Goal: Task Accomplishment & Management: Complete application form

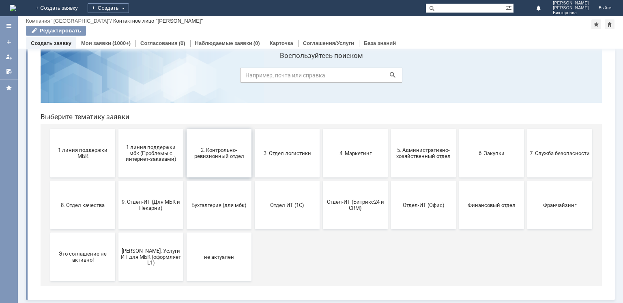
scroll to position [27, 0]
click at [146, 209] on span "9. Отдел-ИТ (Для МБК и Пекарни)" at bounding box center [151, 205] width 60 height 12
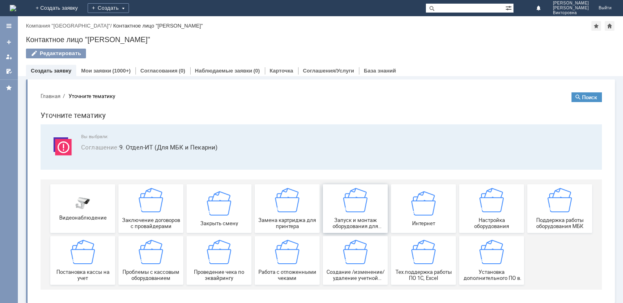
scroll to position [3, 0]
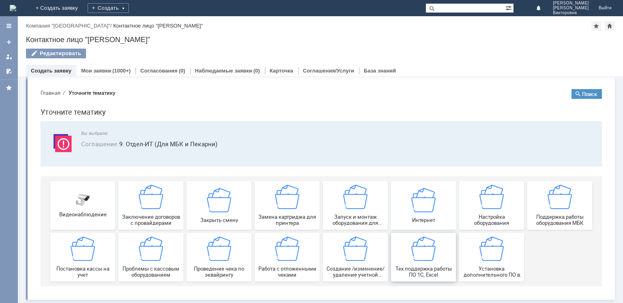
click at [416, 256] on img at bounding box center [423, 249] width 24 height 24
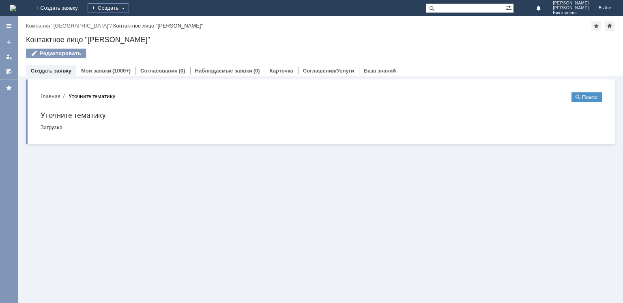
scroll to position [0, 0]
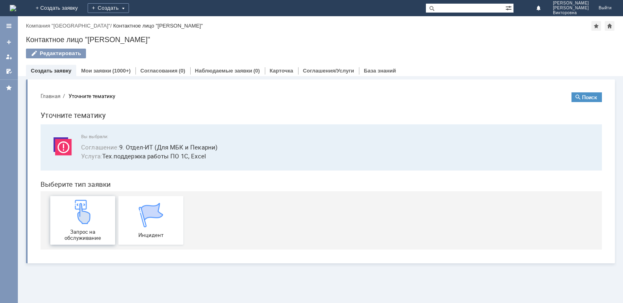
click at [83, 229] on span "Запрос на обслуживание" at bounding box center [83, 235] width 60 height 12
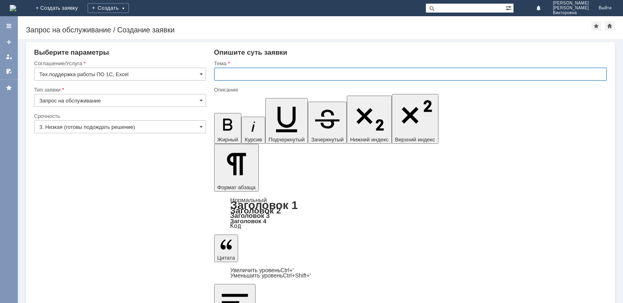
click at [264, 75] on input "text" at bounding box center [410, 74] width 392 height 13
type input "Челябинск."
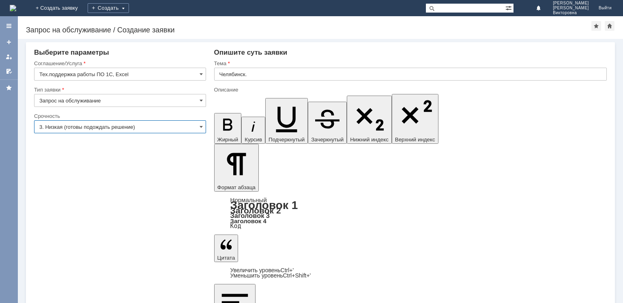
drag, startPoint x: 130, startPoint y: 128, endPoint x: 117, endPoint y: 131, distance: 13.2
click at [129, 128] on input "3. Низкая (готовы подождать решение)" at bounding box center [120, 126] width 172 height 13
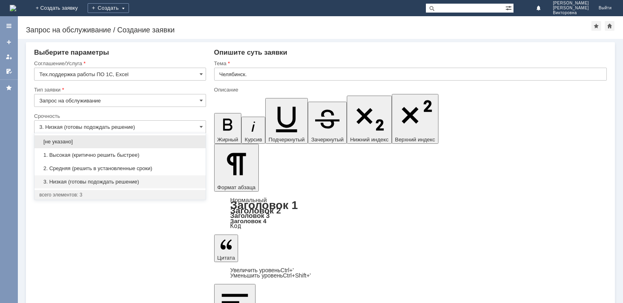
drag, startPoint x: 77, startPoint y: 170, endPoint x: 49, endPoint y: 172, distance: 27.2
click at [76, 170] on span "2. Средняя (решить в установленные сроки)" at bounding box center [119, 168] width 161 height 6
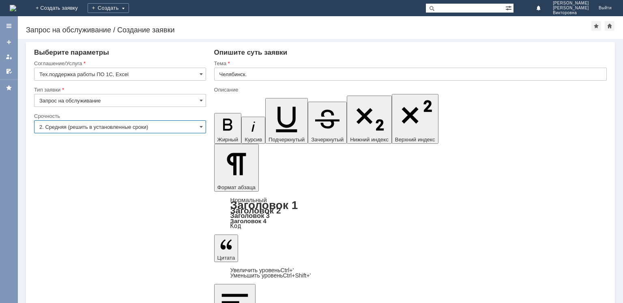
type input "2. Средняя (решить в установленные сроки)"
